Goal: Navigation & Orientation: Find specific page/section

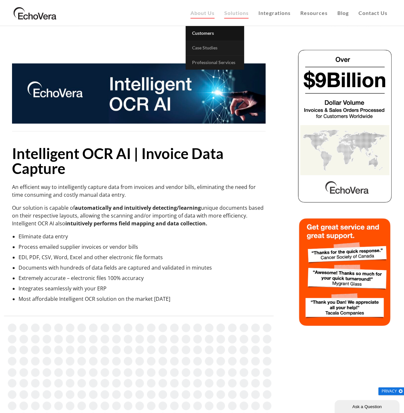
click at [202, 35] on span "Customers" at bounding box center [203, 33] width 22 height 6
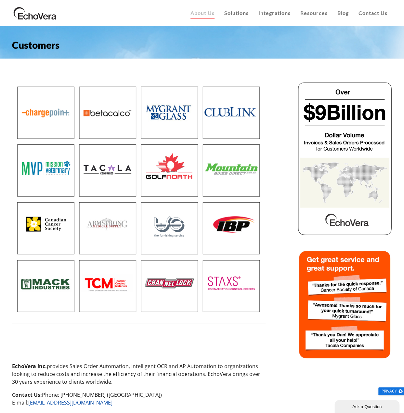
click at [115, 115] on img at bounding box center [139, 199] width 254 height 236
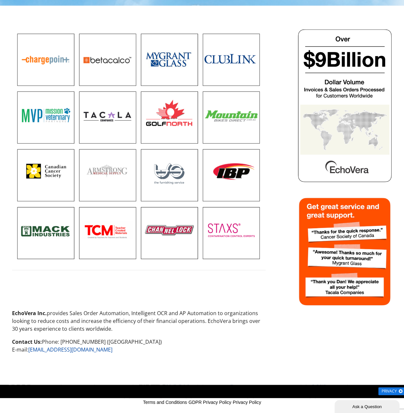
scroll to position [59, 0]
